Goal: Task Accomplishment & Management: Manage account settings

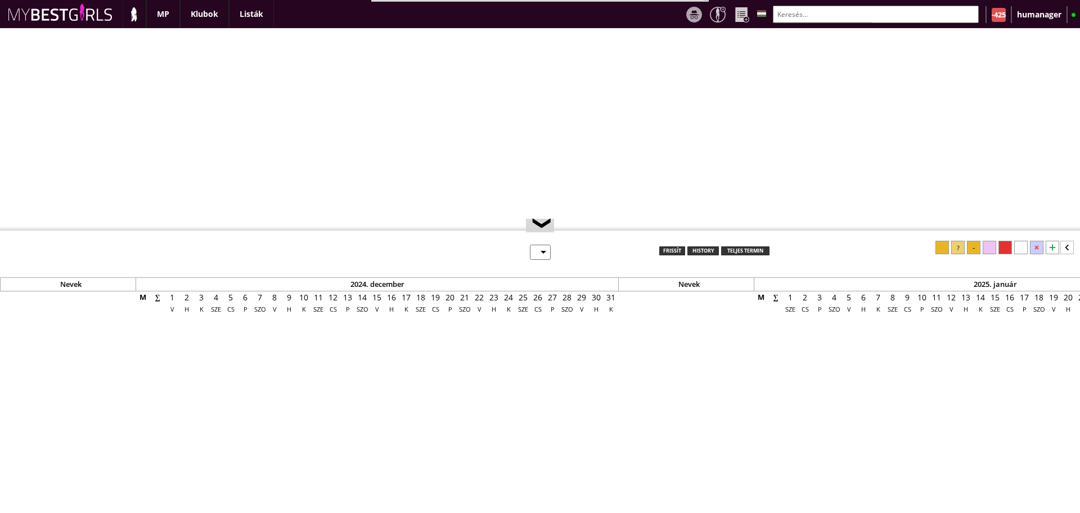
select select "0"
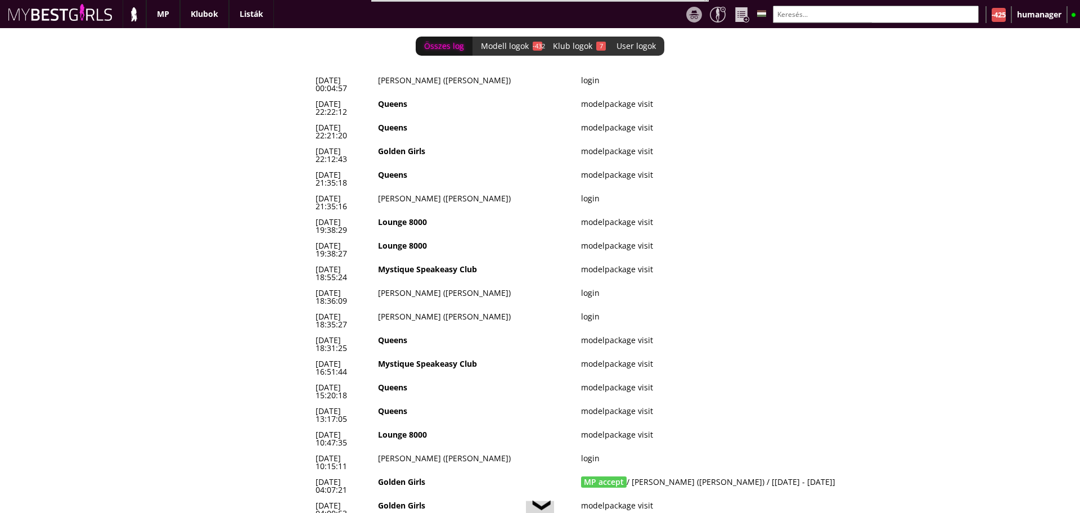
scroll to position [0, 4870]
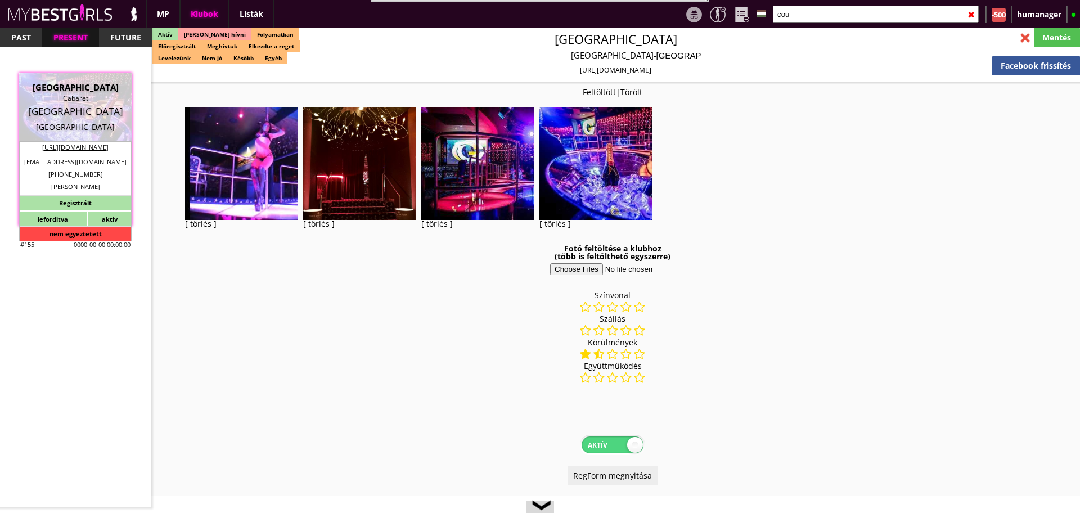
select select "343"
select select "reg"
select select "months"
select select "0"
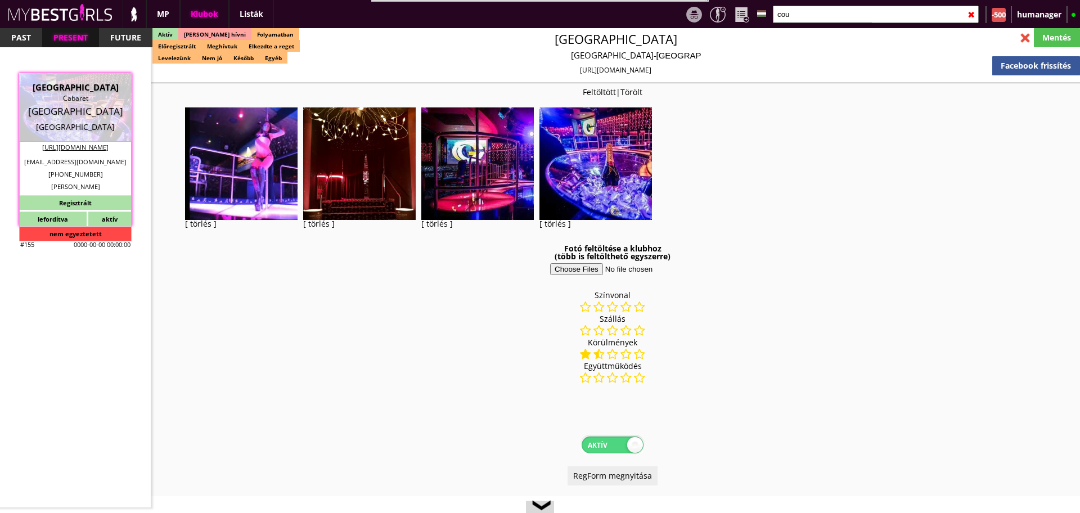
select select "0"
select select "last day"
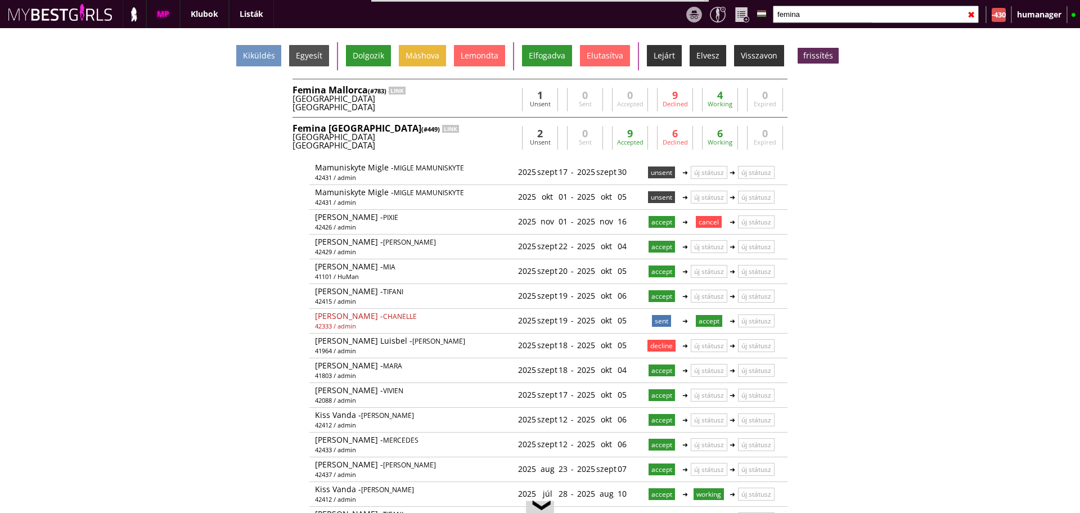
click at [822, 16] on input "femina" at bounding box center [876, 14] width 206 height 17
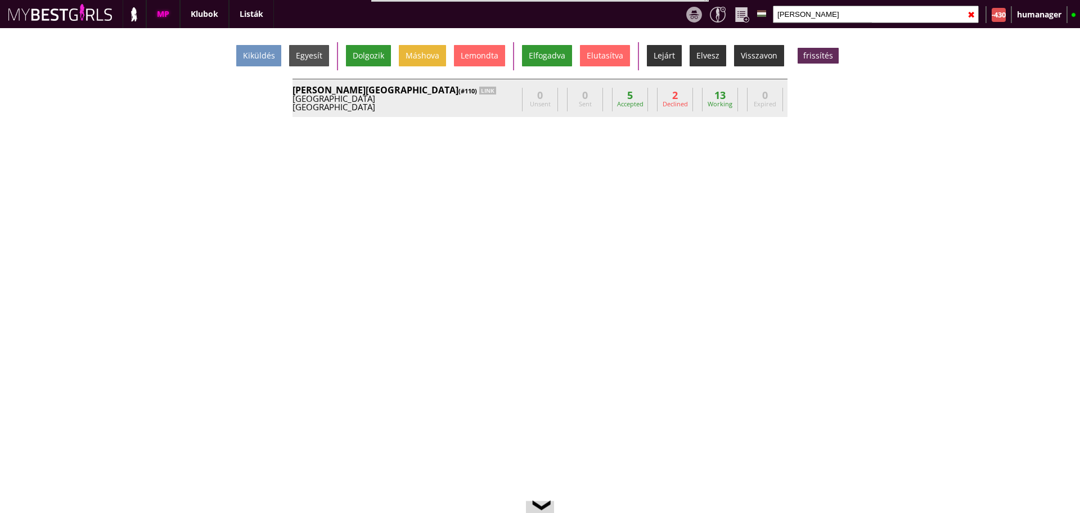
type input "bever"
click at [475, 89] on div "Beverly Hills (#110) LINK" at bounding box center [405, 90] width 225 height 9
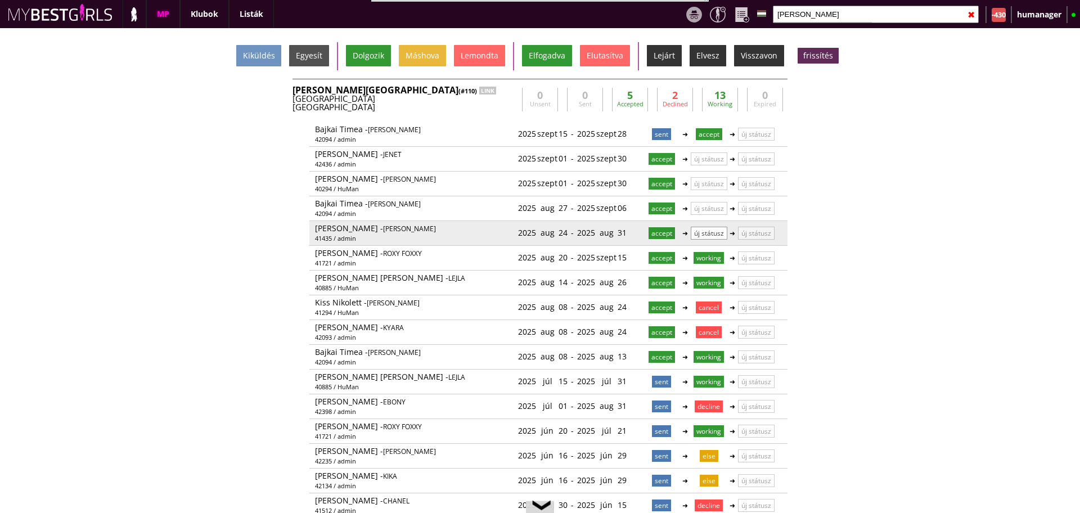
click at [703, 230] on p "új státusz" at bounding box center [709, 233] width 37 height 13
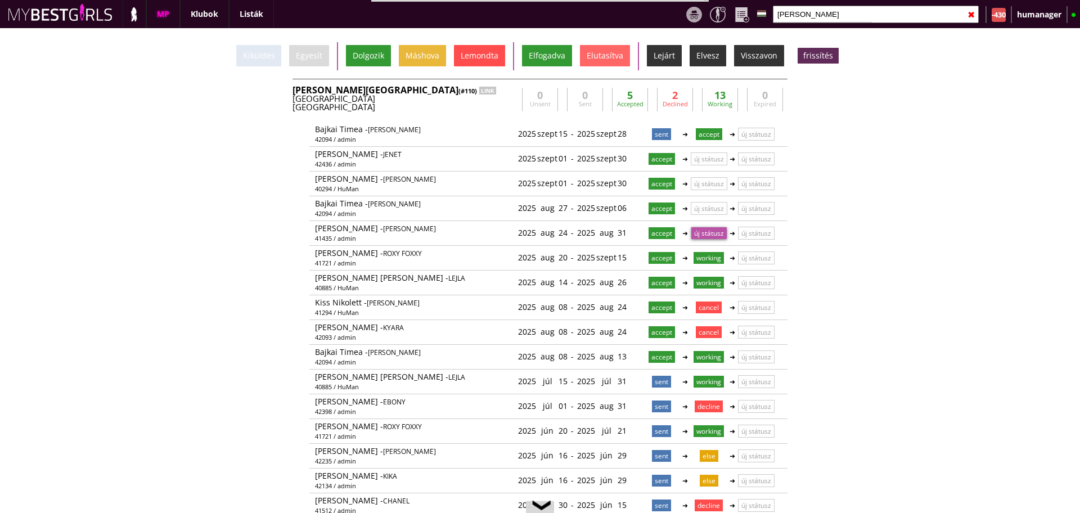
click at [486, 55] on div "Lemondta" at bounding box center [479, 55] width 51 height 21
